Goal: Navigation & Orientation: Find specific page/section

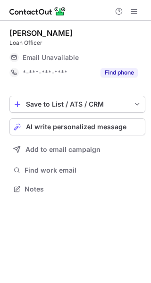
scroll to position [182, 151]
